Goal: Task Accomplishment & Management: Complete application form

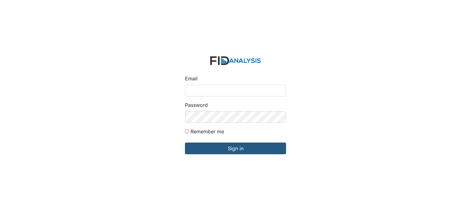
click at [198, 92] on input "Email" at bounding box center [235, 91] width 101 height 12
type input "[EMAIL_ADDRESS][DOMAIN_NAME]"
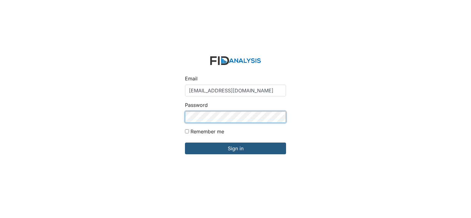
click at [185, 143] on input "Sign in" at bounding box center [235, 149] width 101 height 12
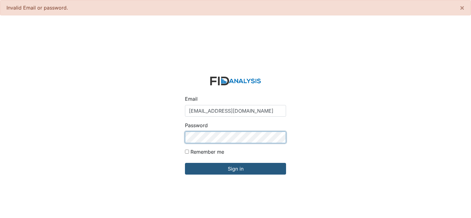
click at [185, 163] on input "Sign in" at bounding box center [235, 169] width 101 height 12
type input "[EMAIL_ADDRESS][DOMAIN_NAME]"
click at [185, 163] on input "Sign in" at bounding box center [235, 169] width 101 height 12
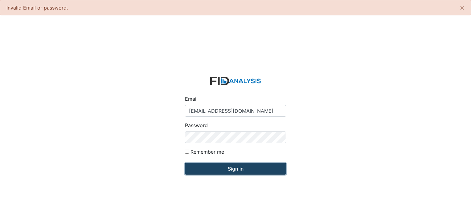
click at [208, 165] on input "Sign in" at bounding box center [235, 169] width 101 height 12
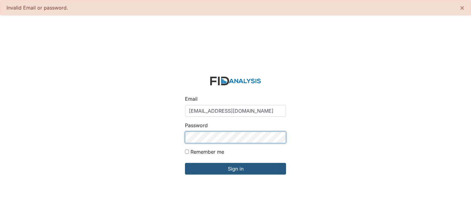
click at [185, 163] on input "Sign in" at bounding box center [235, 169] width 101 height 12
click at [211, 111] on input "passowrdjwinston@lifeincorporated.com" at bounding box center [235, 111] width 101 height 12
type input "[EMAIL_ADDRESS][DOMAIN_NAME]"
click at [185, 163] on input "Sign in" at bounding box center [235, 169] width 101 height 12
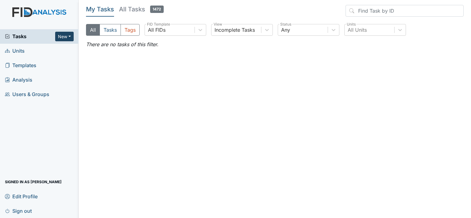
click at [61, 39] on button "New" at bounding box center [64, 37] width 18 height 10
click at [55, 52] on link "Form" at bounding box center [48, 49] width 49 height 10
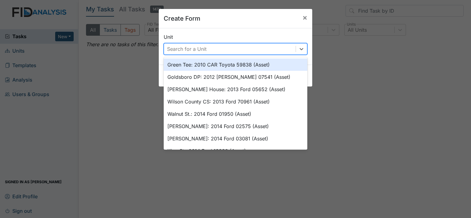
click at [177, 49] on div "Search for a Unit" at bounding box center [186, 48] width 39 height 7
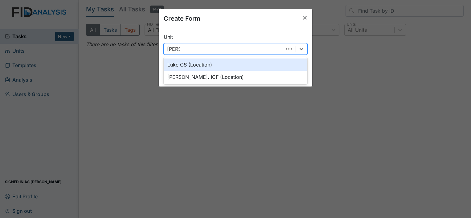
type input "Luke"
click at [192, 66] on div "Luke CS (Location)" at bounding box center [236, 65] width 144 height 12
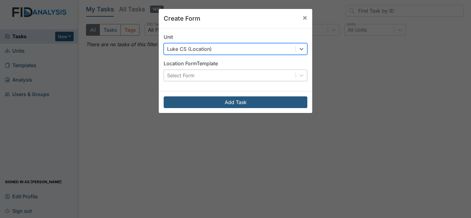
click at [190, 76] on div "Select Form" at bounding box center [180, 75] width 27 height 7
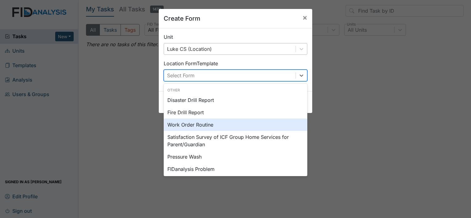
click at [190, 124] on div "Work Order Routine" at bounding box center [236, 125] width 144 height 12
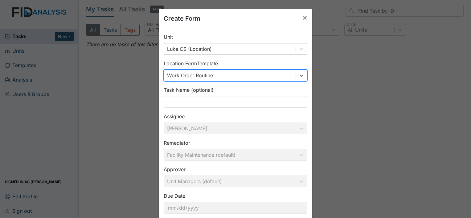
drag, startPoint x: 256, startPoint y: 144, endPoint x: 257, endPoint y: 165, distance: 20.7
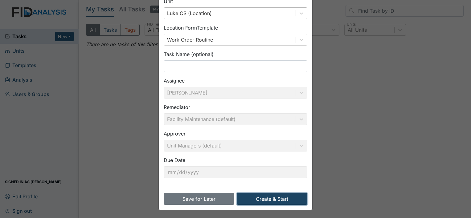
click at [279, 198] on button "Create & Start" at bounding box center [272, 199] width 71 height 12
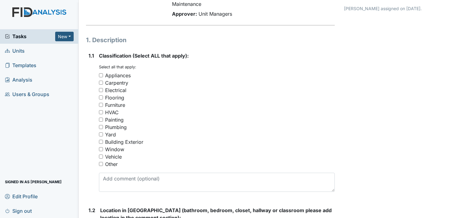
scroll to position [62, 0]
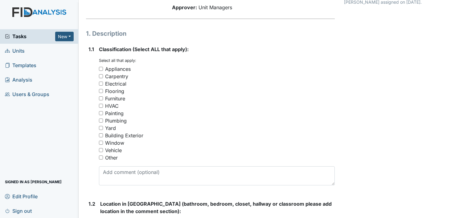
click at [101, 121] on input "Plumbing" at bounding box center [101, 121] width 4 height 4
checkbox input "true"
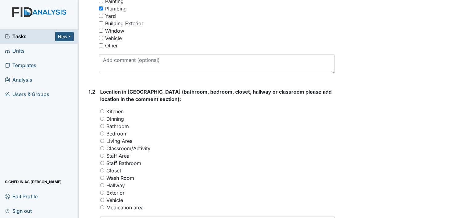
scroll to position [185, 0]
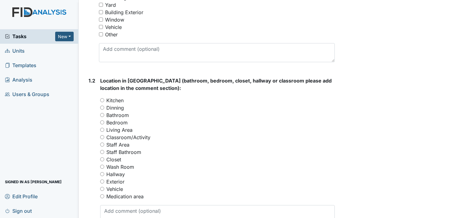
click at [102, 99] on input "Kitchen" at bounding box center [102, 100] width 4 height 4
radio input "true"
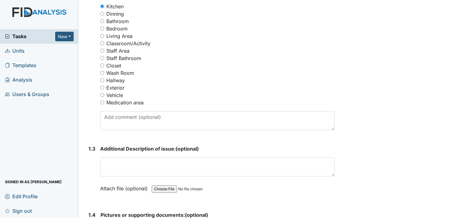
scroll to position [308, 0]
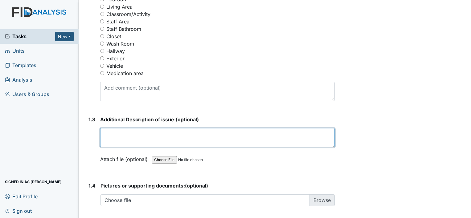
click at [120, 142] on textarea at bounding box center [217, 137] width 235 height 19
click at [166, 135] on textarea "Kitchen faucet make" at bounding box center [217, 137] width 235 height 19
click at [163, 137] on textarea "Kitchen faucets make" at bounding box center [217, 137] width 235 height 19
click at [216, 135] on textarea "Kitchen faucets make squeaky noises when" at bounding box center [217, 137] width 235 height 19
click at [266, 134] on textarea "Kitchen faucets make squeaky noises and slower water depresser" at bounding box center [217, 137] width 235 height 19
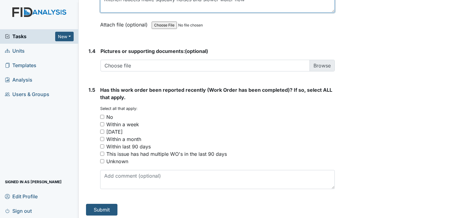
scroll to position [445, 0]
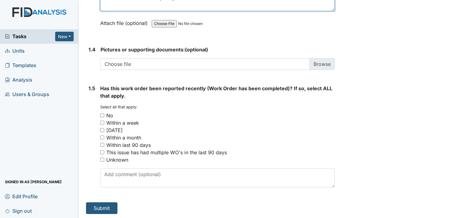
type textarea "Kitchen faucets make squeaky noises and slower water flow"
click at [104, 113] on input "No" at bounding box center [102, 115] width 4 height 4
checkbox input "true"
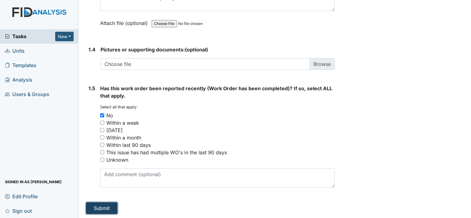
click at [107, 207] on button "Submit" at bounding box center [101, 209] width 31 height 12
